Goal: Task Accomplishment & Management: Manage account settings

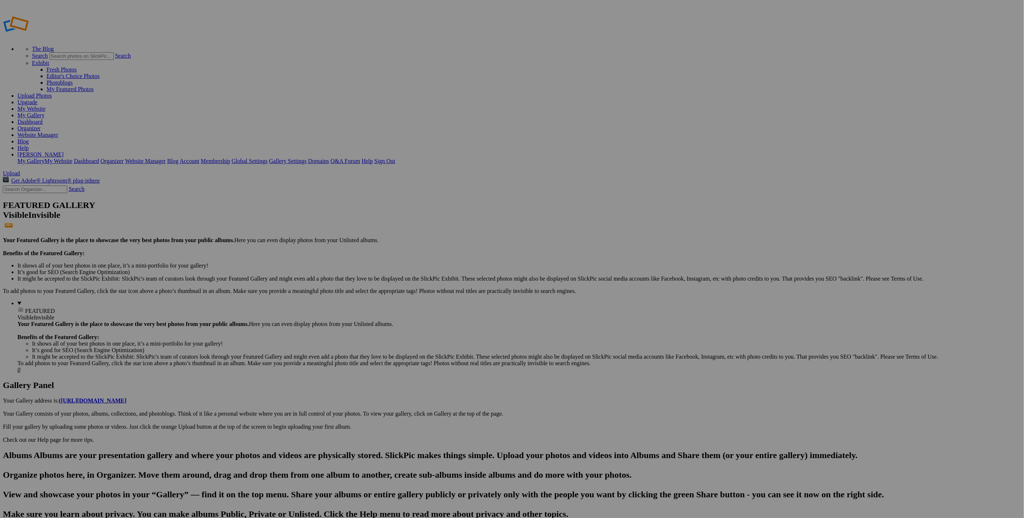
type input "Product"
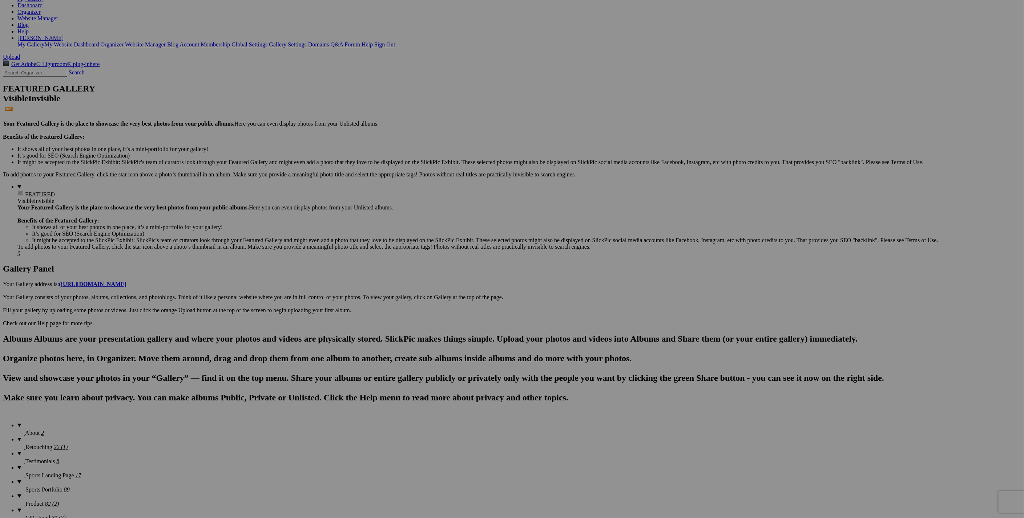
scroll to position [76, 0]
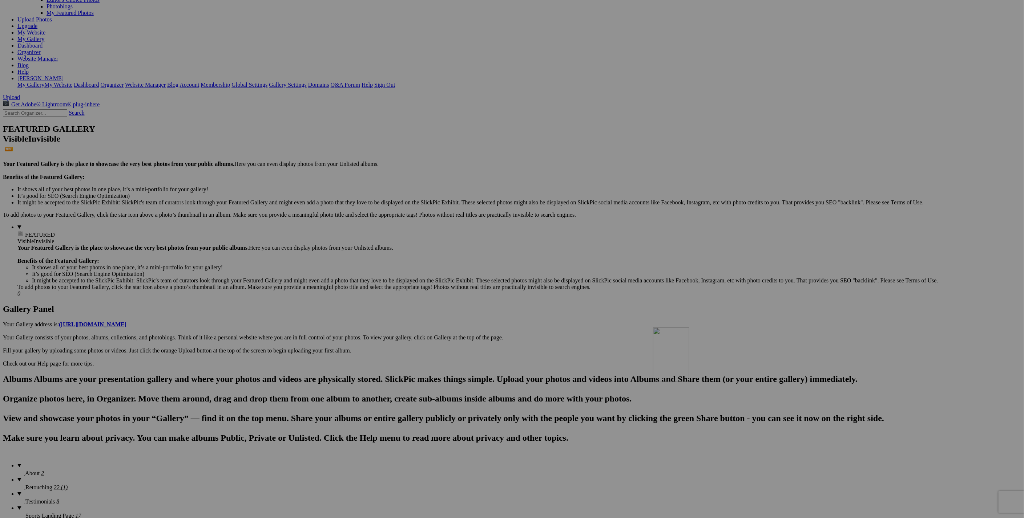
drag, startPoint x: 201, startPoint y: 61, endPoint x: 757, endPoint y: 391, distance: 646.3
drag, startPoint x: 253, startPoint y: 54, endPoint x: 837, endPoint y: 389, distance: 673.4
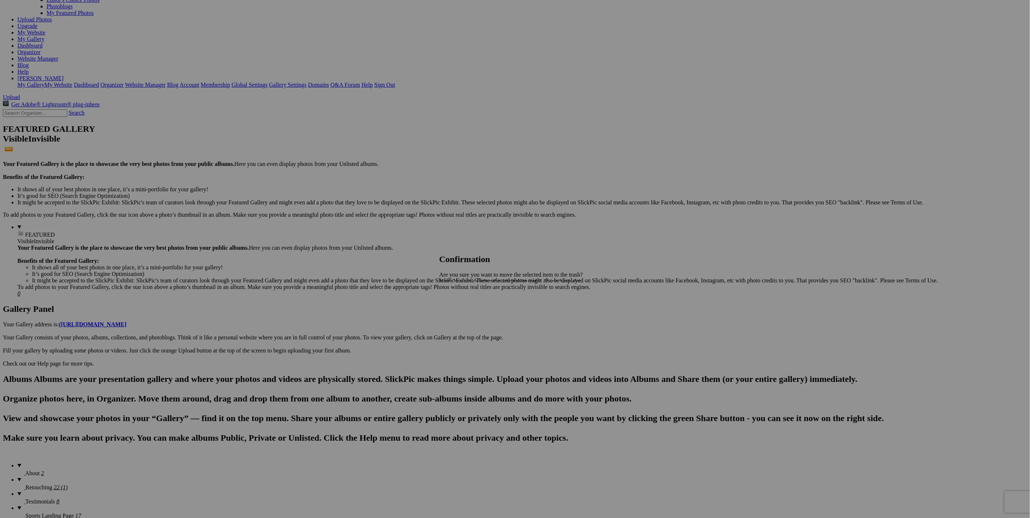
click at [463, 304] on span "Yes" at bounding box center [459, 307] width 8 height 6
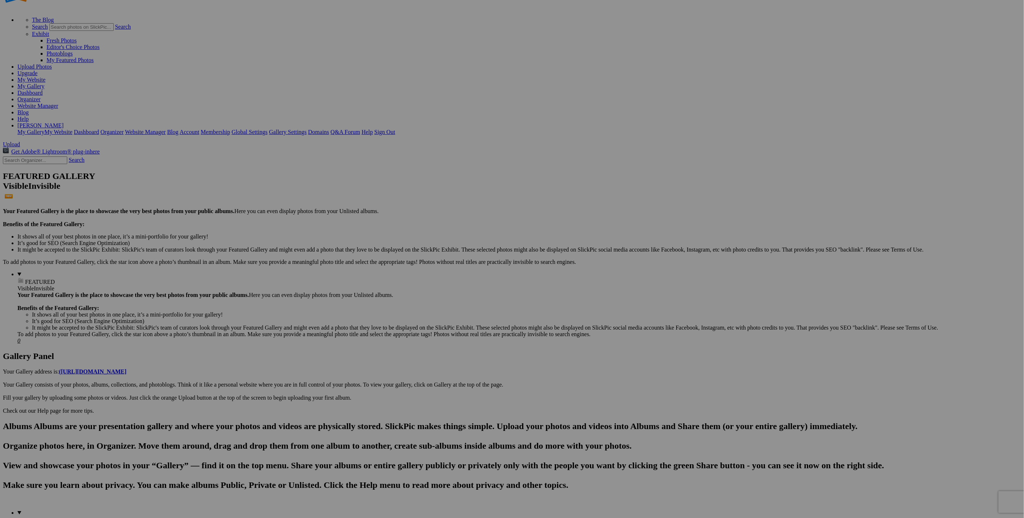
scroll to position [0, 0]
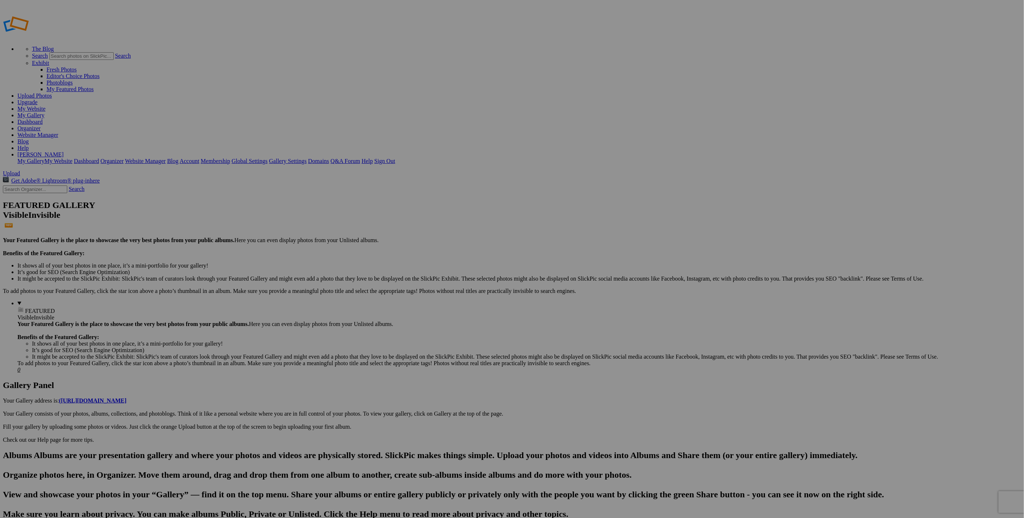
type input "Food/ CPG"
drag, startPoint x: 401, startPoint y: 90, endPoint x: 313, endPoint y: 359, distance: 282.9
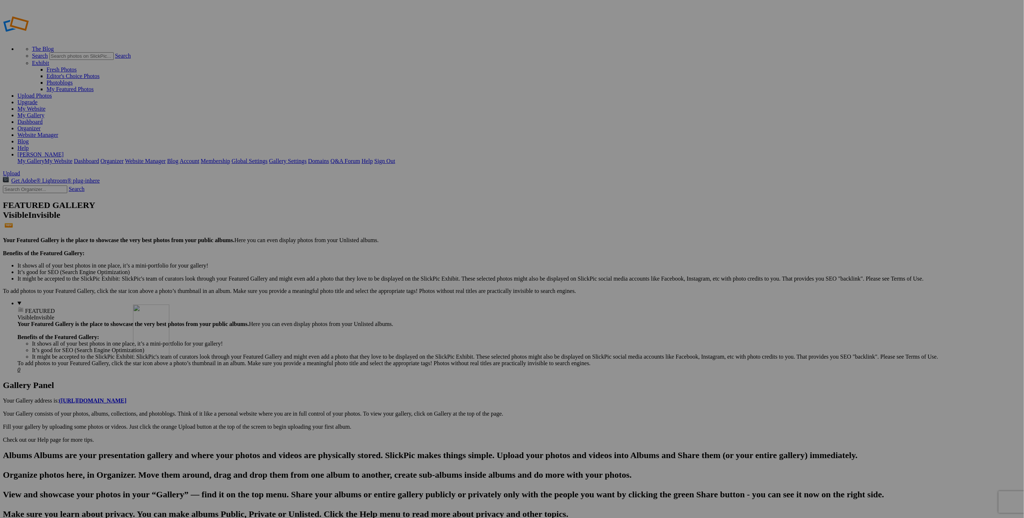
drag, startPoint x: 330, startPoint y: 108, endPoint x: 238, endPoint y: 357, distance: 265.8
drag, startPoint x: 271, startPoint y: 105, endPoint x: 496, endPoint y: 360, distance: 340.2
drag, startPoint x: 338, startPoint y: 120, endPoint x: 367, endPoint y: 349, distance: 230.7
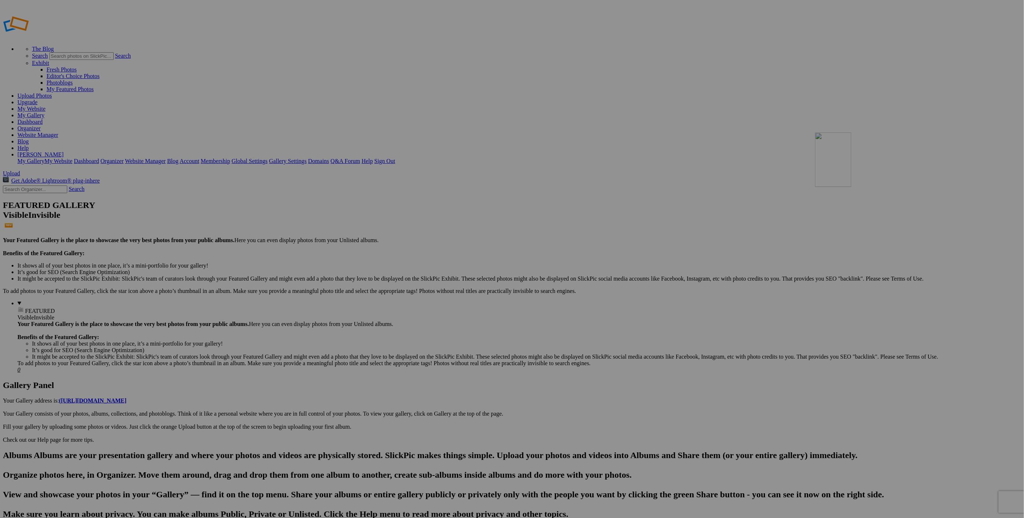
drag, startPoint x: 207, startPoint y: 112, endPoint x: 919, endPoint y: 185, distance: 715.7
drag, startPoint x: 909, startPoint y: 204, endPoint x: 181, endPoint y: 261, distance: 730.5
drag, startPoint x: 197, startPoint y: 118, endPoint x: 659, endPoint y: 179, distance: 466.4
